Goal: Information Seeking & Learning: Compare options

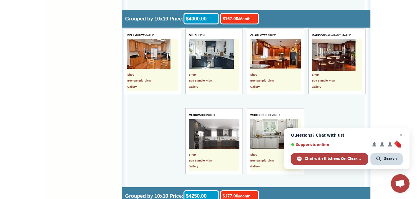
scroll to position [1647, 0]
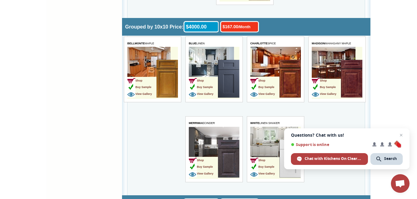
click at [224, 79] on img at bounding box center [228, 79] width 21 height 38
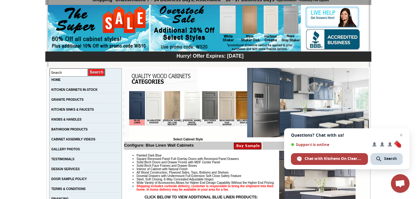
scroll to position [62, 0]
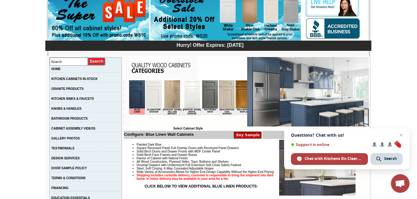
click at [208, 104] on img at bounding box center [210, 94] width 16 height 28
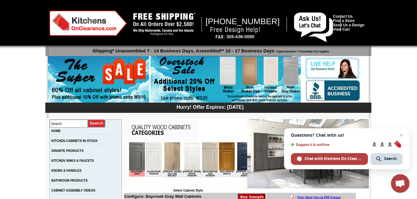
click at [240, 161] on img at bounding box center [245, 157] width 16 height 28
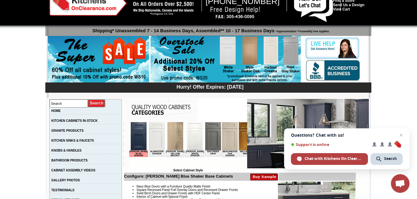
scroll to position [31, 0]
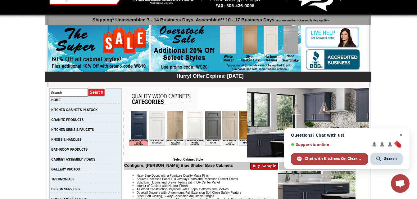
click at [402, 135] on span "Close chat" at bounding box center [402, 136] width 8 height 8
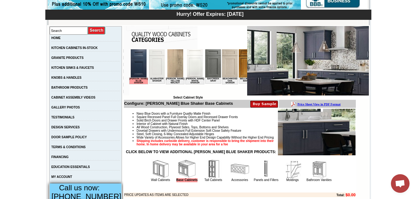
scroll to position [124, 0]
